Goal: Transaction & Acquisition: Book appointment/travel/reservation

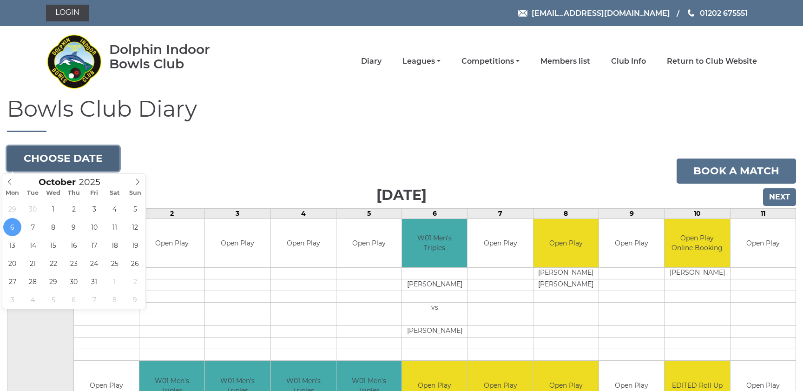
click at [76, 153] on button "Choose date" at bounding box center [63, 158] width 112 height 25
type input "2025-10-17"
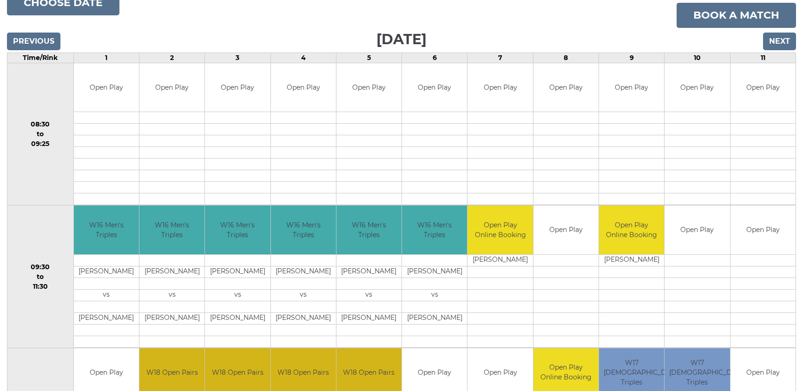
scroll to position [108, 0]
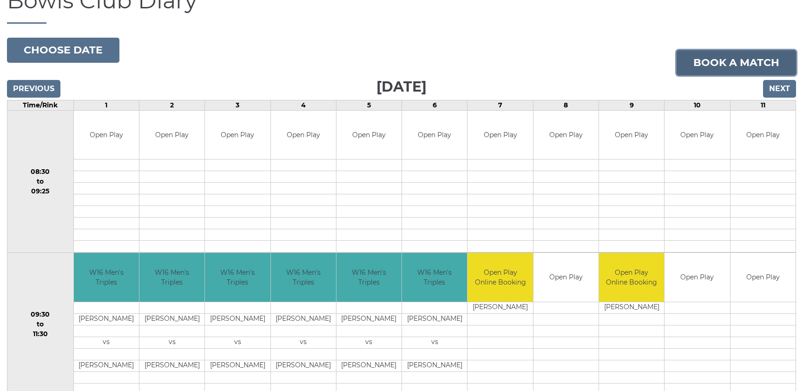
click at [700, 56] on link "Book a match" at bounding box center [736, 62] width 119 height 25
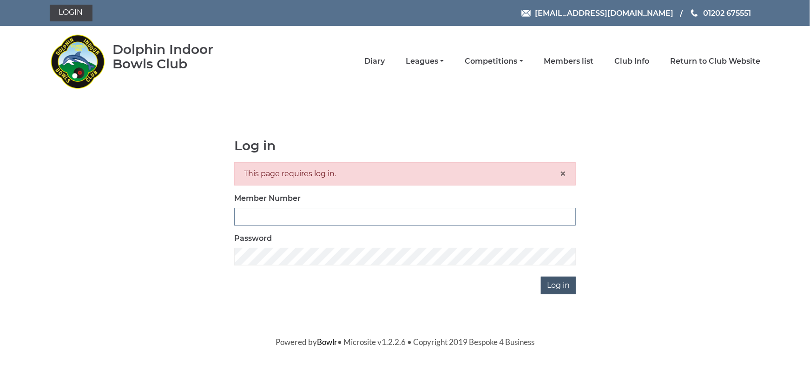
type input "0824"
click at [563, 285] on input "Log in" at bounding box center [558, 286] width 35 height 18
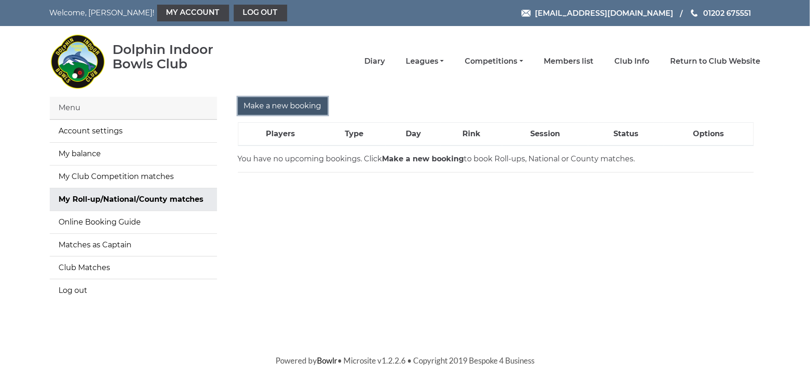
click at [291, 104] on input "Make a new booking" at bounding box center [283, 106] width 90 height 18
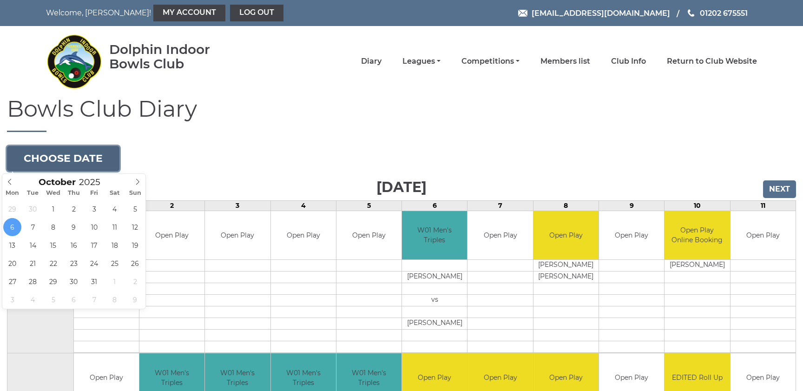
click at [63, 151] on button "Choose date" at bounding box center [63, 158] width 112 height 25
type input "[DATE]"
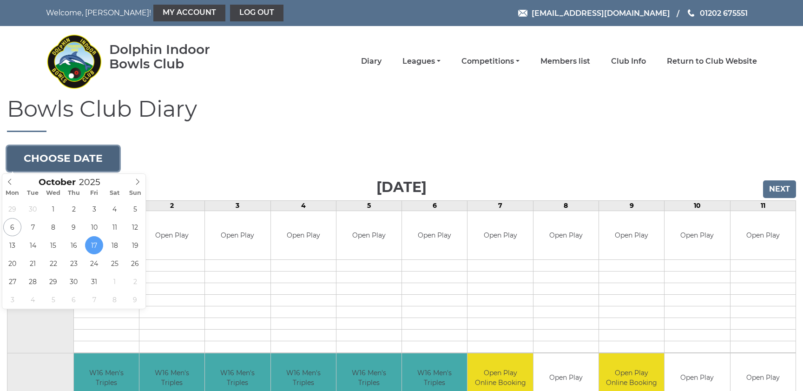
click at [90, 155] on button "Choose date" at bounding box center [63, 158] width 112 height 25
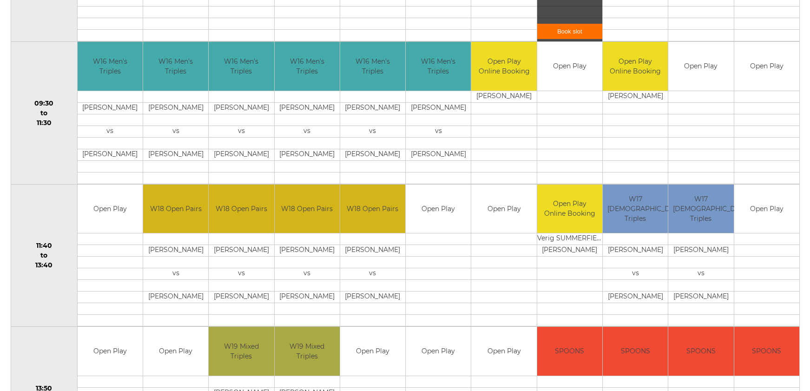
scroll to position [325, 0]
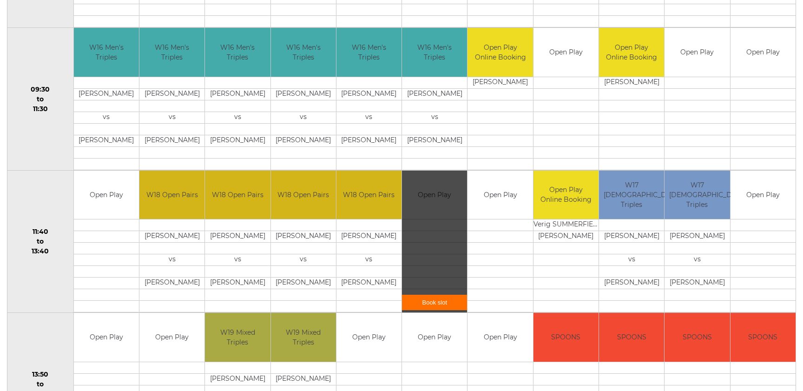
click at [449, 301] on link "Book slot" at bounding box center [434, 302] width 65 height 15
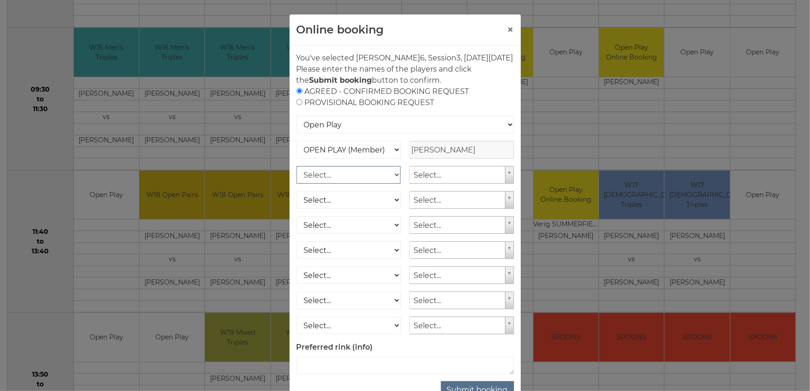
click at [394, 184] on select "Select... OPEN PLAY (Member) OPEN PLAY (Visitor) SPOONS (Member) SPOONS (Visito…" at bounding box center [349, 175] width 105 height 18
select select "1_12"
click at [297, 177] on select "Select... OPEN PLAY (Member) OPEN PLAY (Visitor) SPOONS (Member) SPOONS (Visito…" at bounding box center [349, 175] width 105 height 18
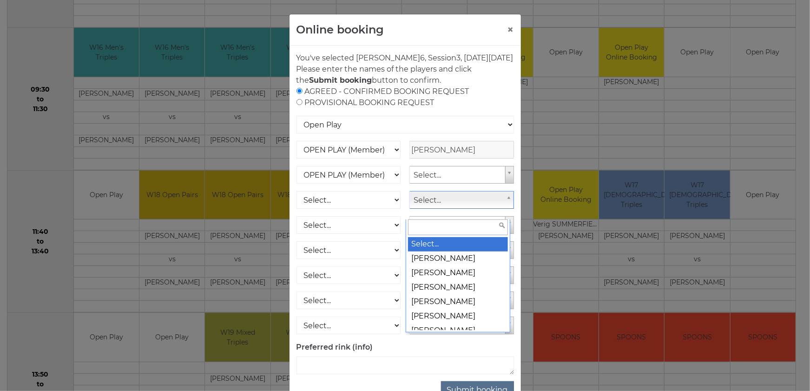
click at [463, 225] on input "text" at bounding box center [458, 227] width 100 height 16
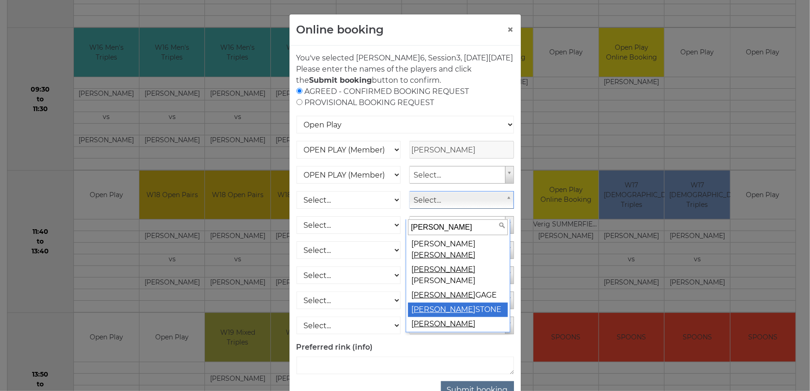
type input "barry"
select select "67"
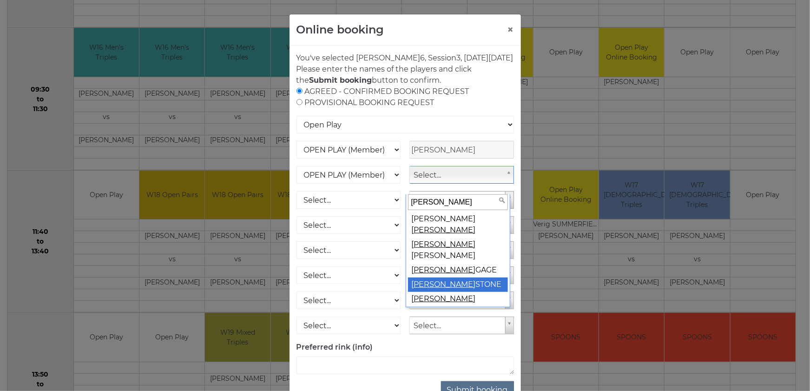
type input "barry"
select select
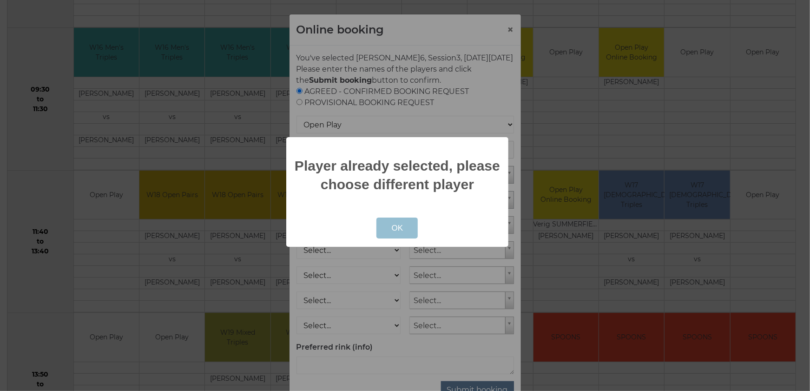
click at [403, 230] on button "OK" at bounding box center [396, 228] width 41 height 21
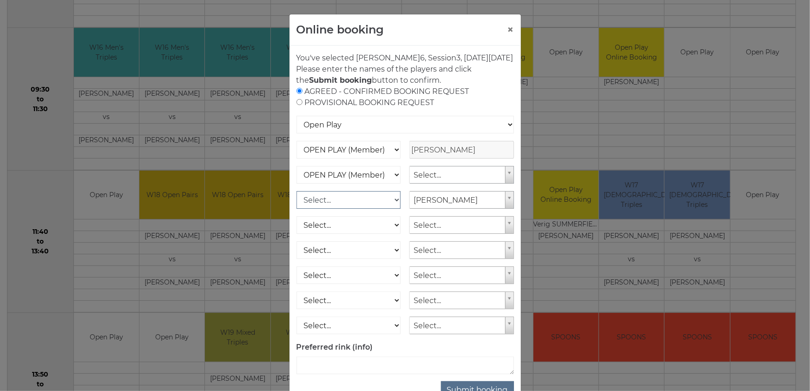
click at [390, 209] on select "Select... OPEN PLAY (Member) OPEN PLAY (Visitor) SPOONS (Member) SPOONS (Visito…" at bounding box center [349, 200] width 105 height 18
select select "1_12"
click at [297, 202] on select "Select... OPEN PLAY (Member) OPEN PLAY (Visitor) SPOONS (Member) SPOONS (Visito…" at bounding box center [349, 200] width 105 height 18
click at [394, 184] on select "Select... OPEN PLAY (Member) OPEN PLAY (Visitor) SPOONS (Member) SPOONS (Visito…" at bounding box center [349, 175] width 105 height 18
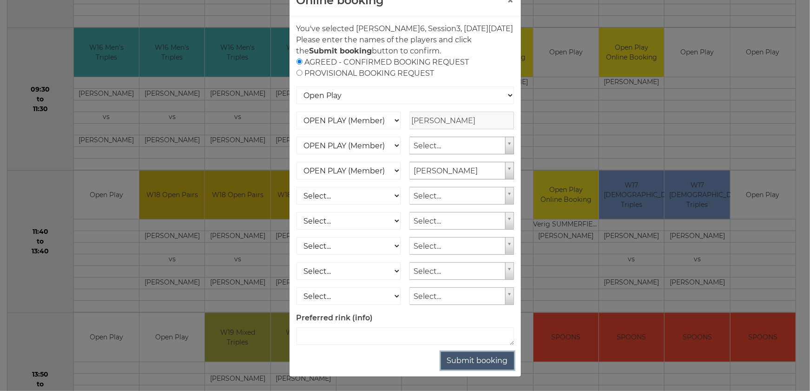
click at [488, 359] on button "Submit booking" at bounding box center [477, 361] width 73 height 18
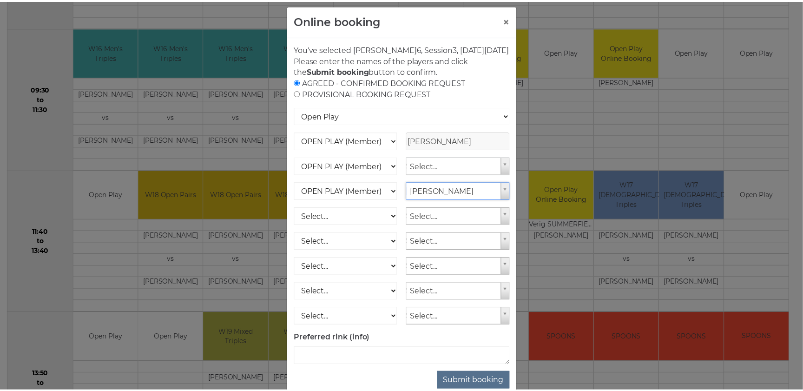
scroll to position [0, 0]
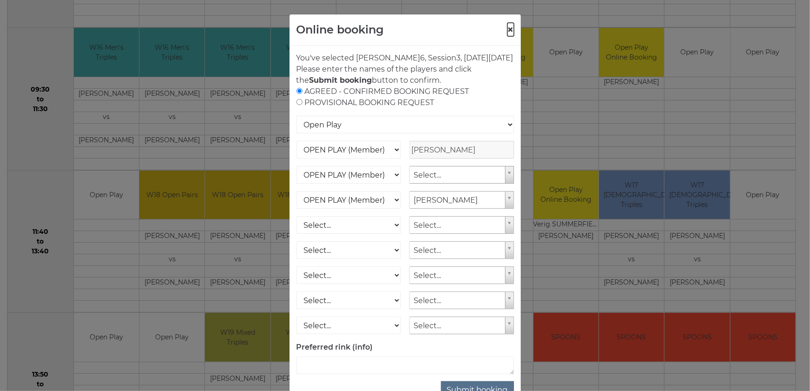
click at [508, 28] on button "×" at bounding box center [511, 29] width 7 height 11
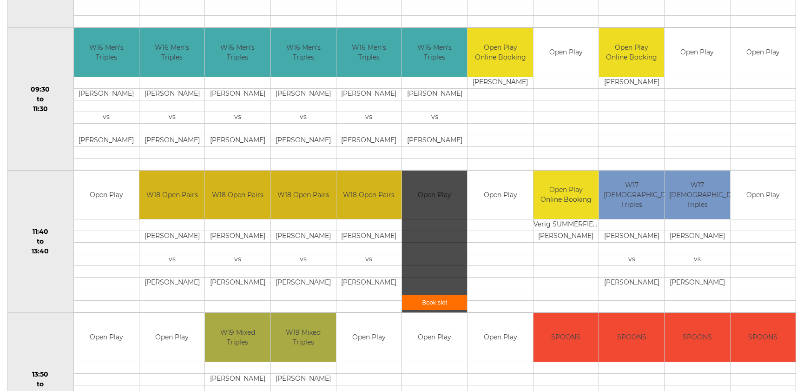
click at [437, 298] on link "Book slot" at bounding box center [434, 302] width 65 height 15
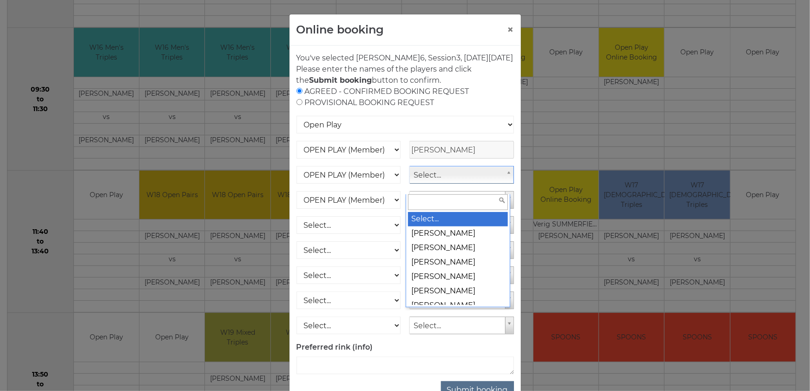
click at [455, 203] on input "text" at bounding box center [458, 202] width 100 height 16
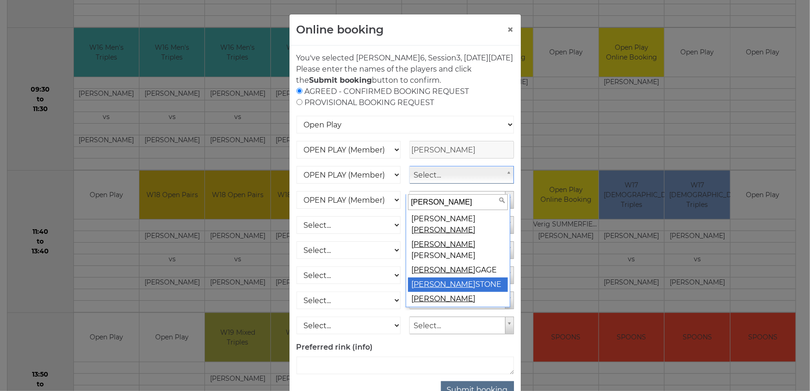
type input "barry"
select select
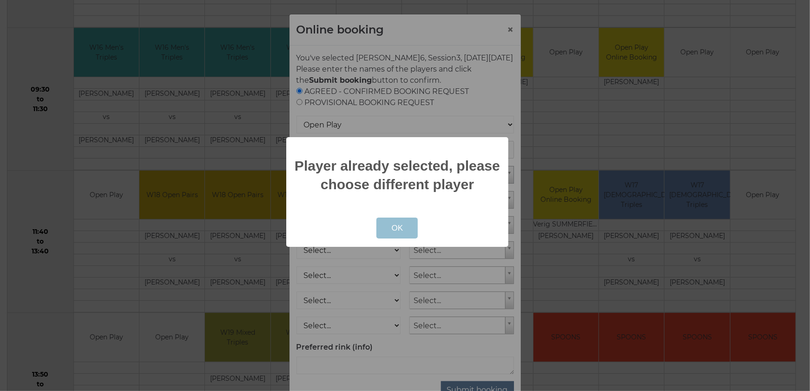
click at [402, 228] on button "OK" at bounding box center [396, 228] width 41 height 21
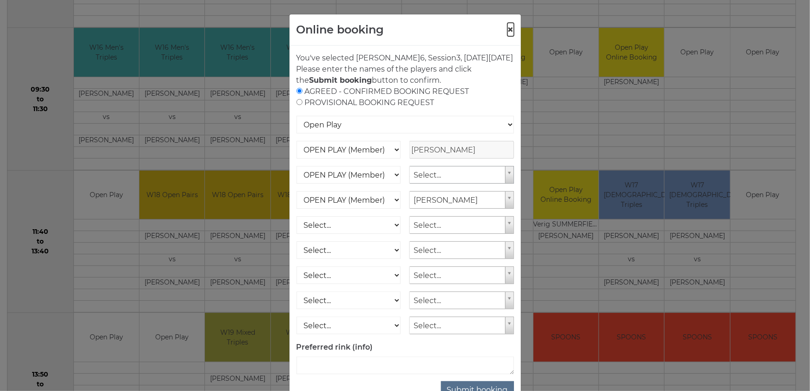
click at [508, 26] on button "×" at bounding box center [511, 29] width 7 height 11
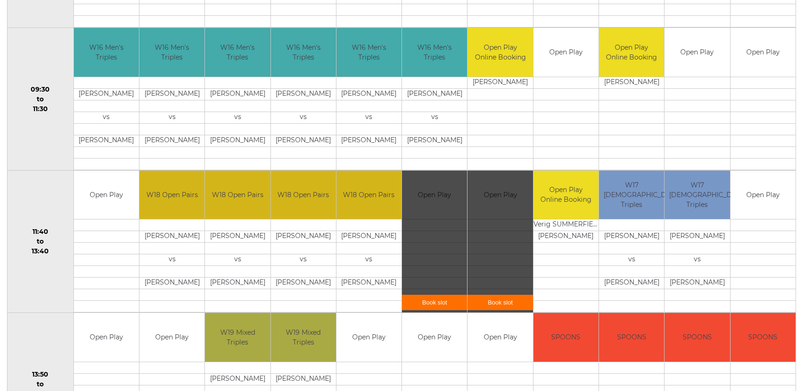
click at [508, 251] on div "Book slot" at bounding box center [500, 242] width 65 height 142
click at [508, 297] on link "Book slot" at bounding box center [500, 302] width 65 height 15
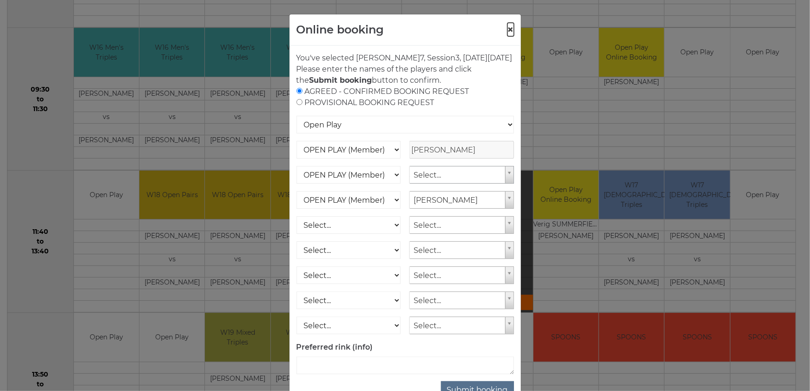
click at [508, 31] on button "×" at bounding box center [511, 29] width 7 height 11
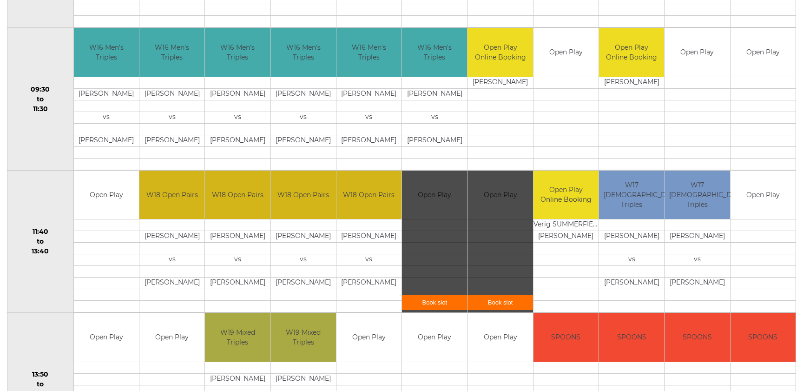
click at [433, 299] on link "Book slot" at bounding box center [434, 302] width 65 height 15
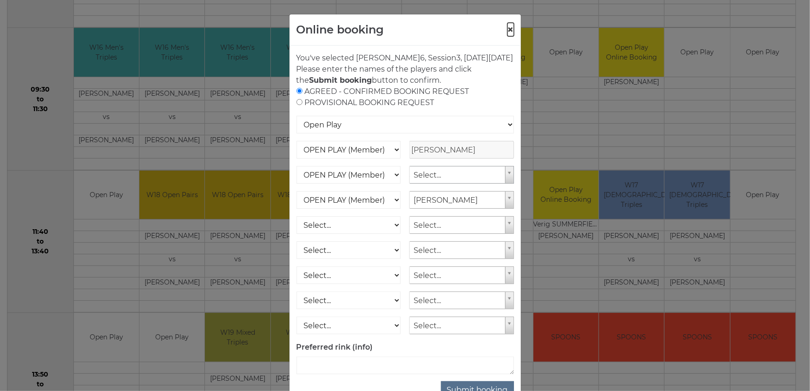
click at [508, 31] on button "×" at bounding box center [511, 29] width 7 height 11
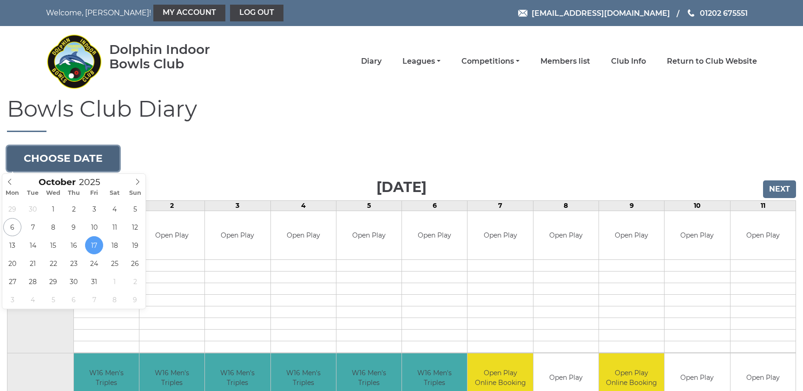
click at [102, 158] on button "Choose date" at bounding box center [63, 158] width 112 height 25
type input "2025-10-16"
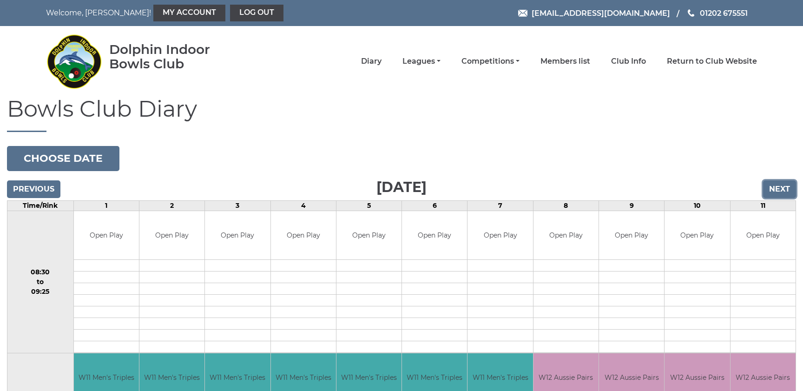
click at [785, 190] on input "Next" at bounding box center [779, 189] width 33 height 18
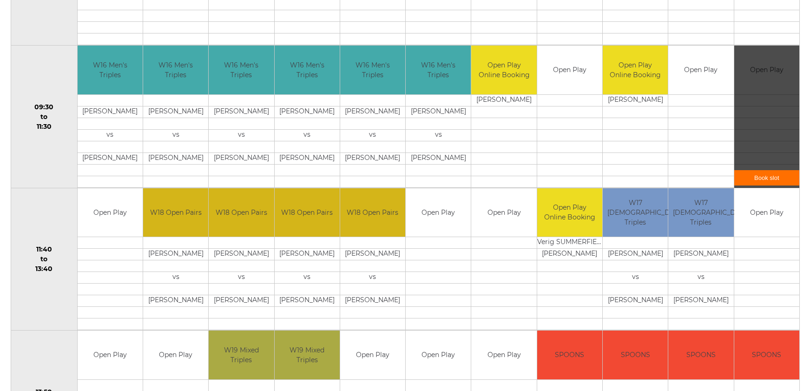
scroll to position [325, 0]
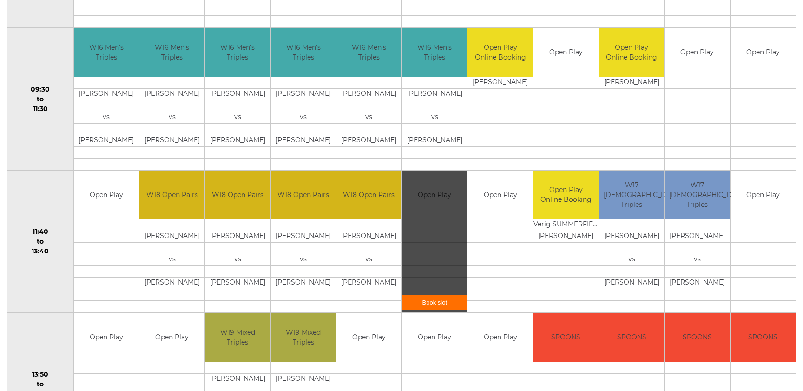
click at [434, 303] on link "Book slot" at bounding box center [434, 302] width 65 height 15
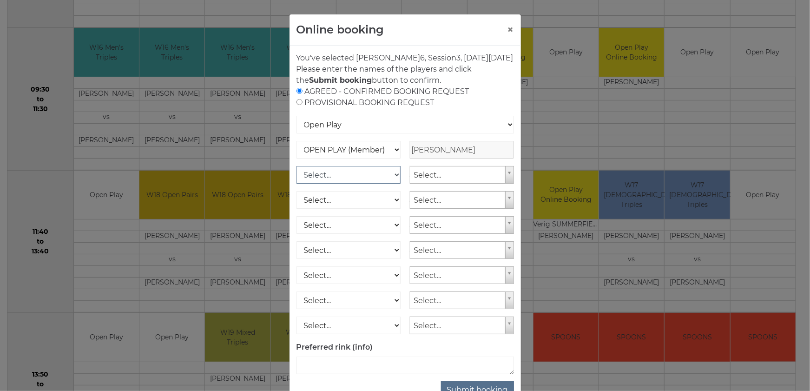
click at [391, 184] on select "Select... OPEN PLAY (Member) OPEN PLAY (Visitor) SPOONS (Member) SPOONS (Visito…" at bounding box center [349, 175] width 105 height 18
select select "1_12"
click at [297, 177] on select "Select... OPEN PLAY (Member) OPEN PLAY (Visitor) SPOONS (Member) SPOONS (Visito…" at bounding box center [349, 175] width 105 height 18
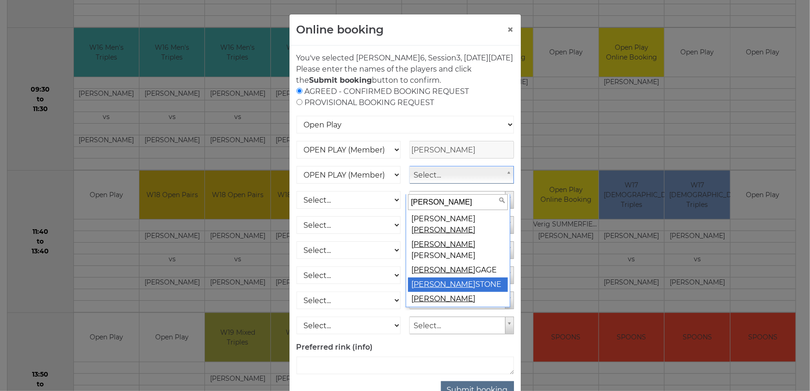
type input "barry"
select select "67"
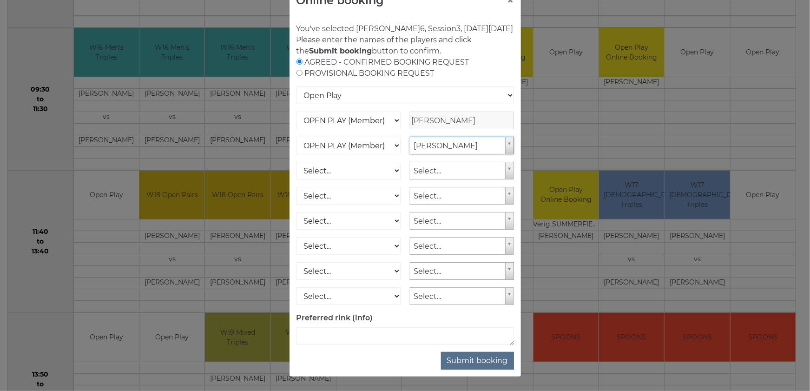
scroll to position [40, 0]
click at [476, 360] on button "Submit booking" at bounding box center [477, 361] width 73 height 18
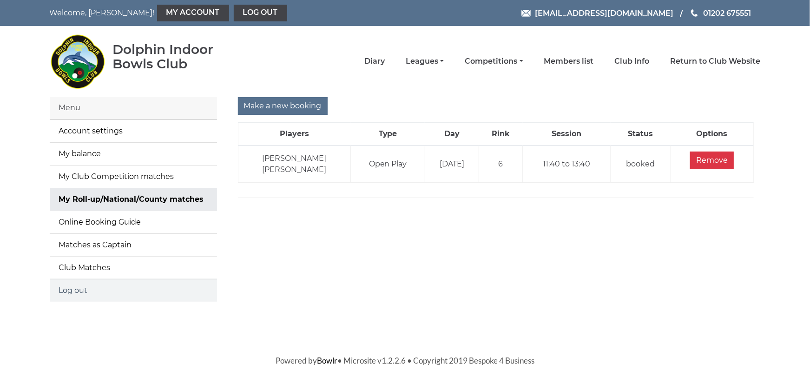
click at [92, 293] on link "Log out" at bounding box center [133, 290] width 167 height 22
